Goal: Task Accomplishment & Management: Manage account settings

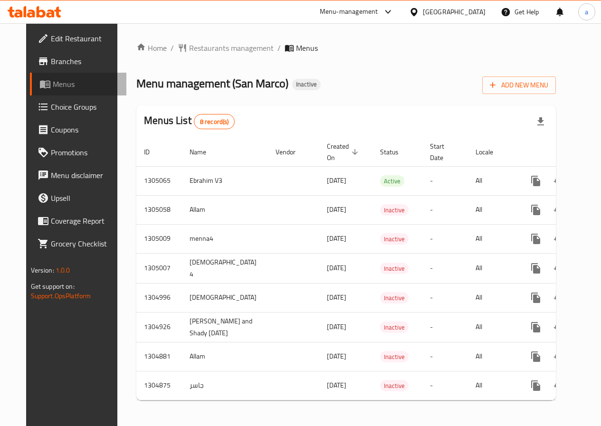
click at [56, 84] on span "Menus" at bounding box center [86, 83] width 66 height 11
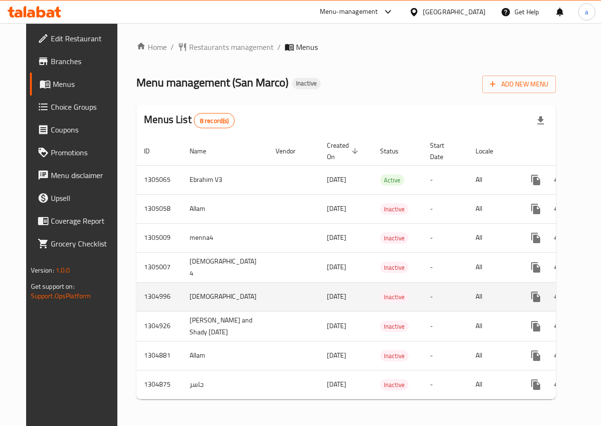
scroll to position [7, 0]
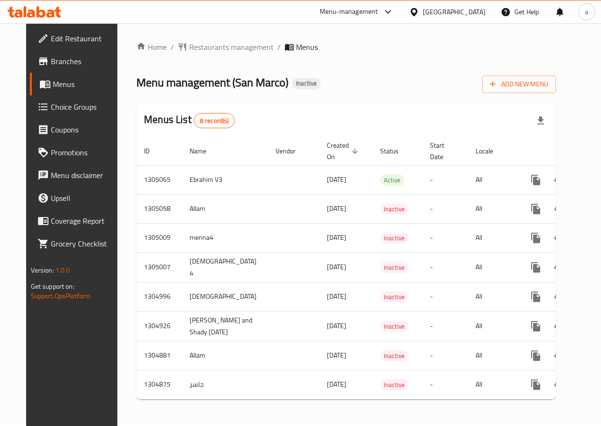
click at [71, 91] on link "Menus" at bounding box center [78, 84] width 96 height 23
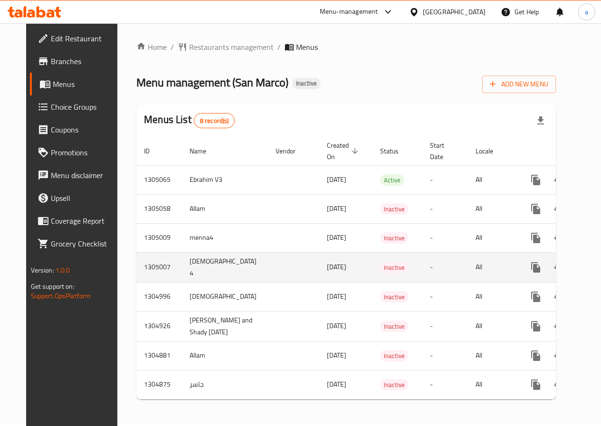
scroll to position [0, 0]
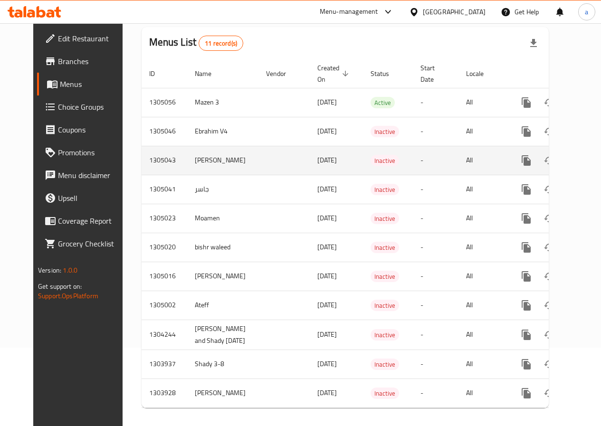
scroll to position [94, 0]
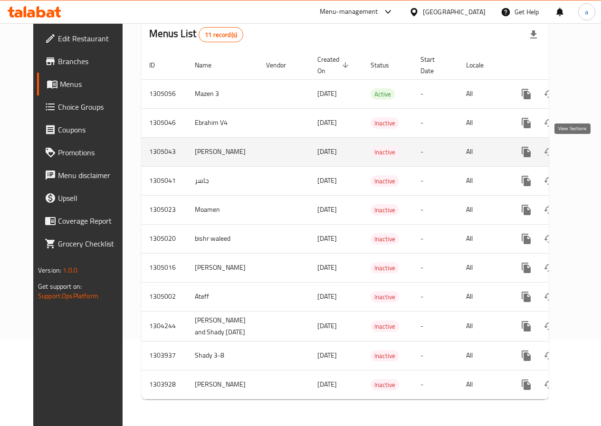
click at [589, 150] on icon "enhanced table" at bounding box center [594, 151] width 11 height 11
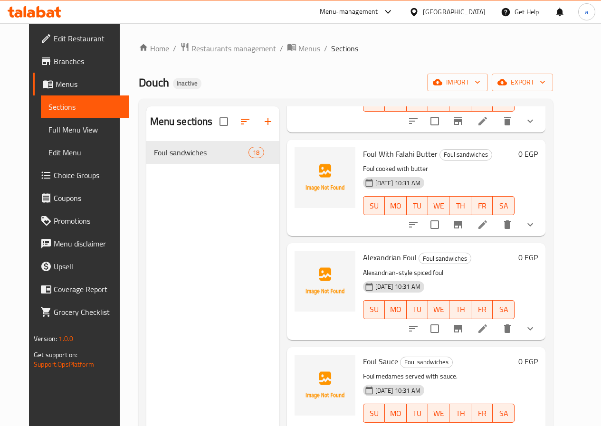
scroll to position [428, 0]
click at [488, 330] on icon at bounding box center [482, 328] width 11 height 11
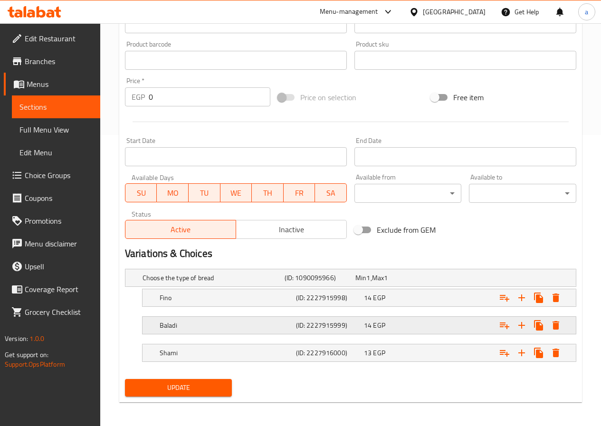
scroll to position [294, 0]
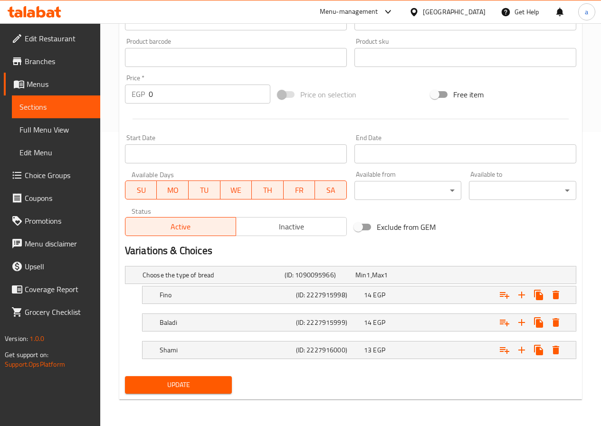
click at [44, 101] on span "Sections" at bounding box center [55, 106] width 73 height 11
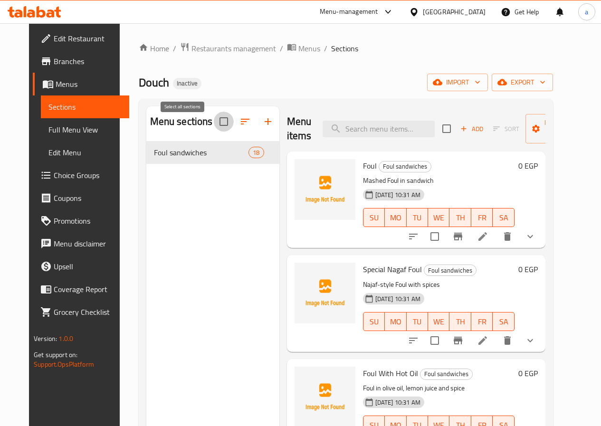
click at [214, 128] on input "checkbox" at bounding box center [224, 122] width 20 height 20
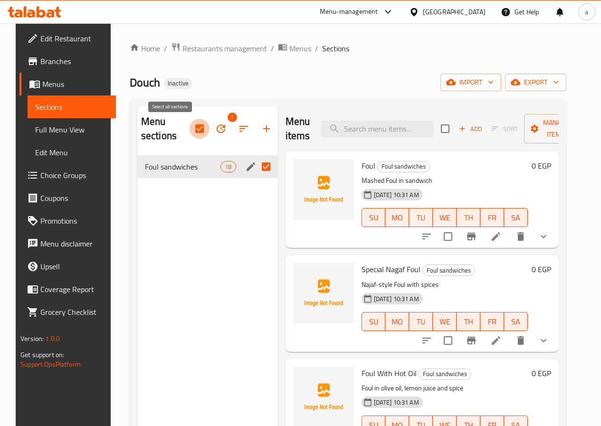
click at [190, 129] on input "checkbox" at bounding box center [200, 129] width 20 height 20
checkbox input "false"
